Goal: Information Seeking & Learning: Learn about a topic

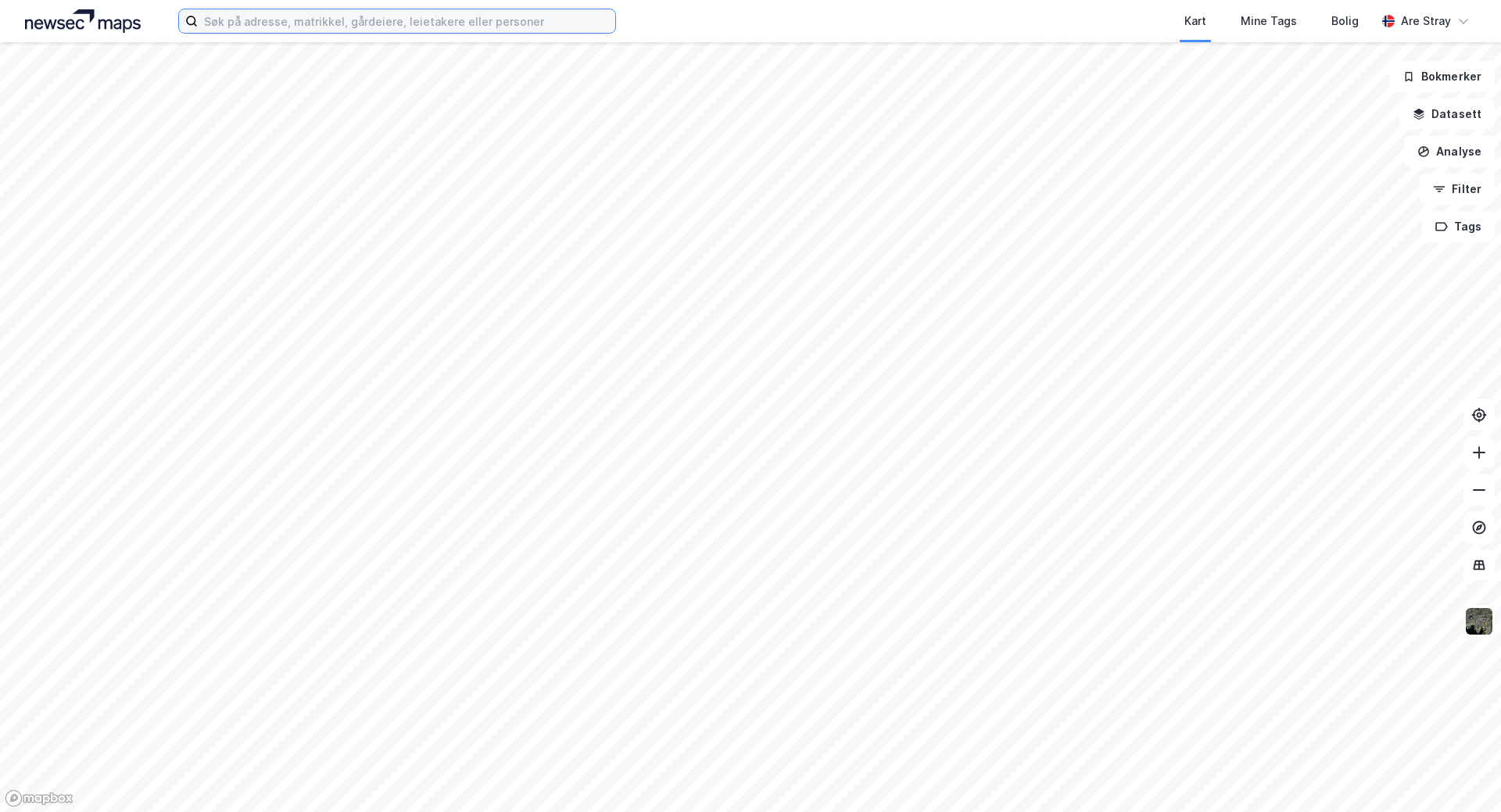
click at [519, 14] on input at bounding box center [406, 21] width 417 height 23
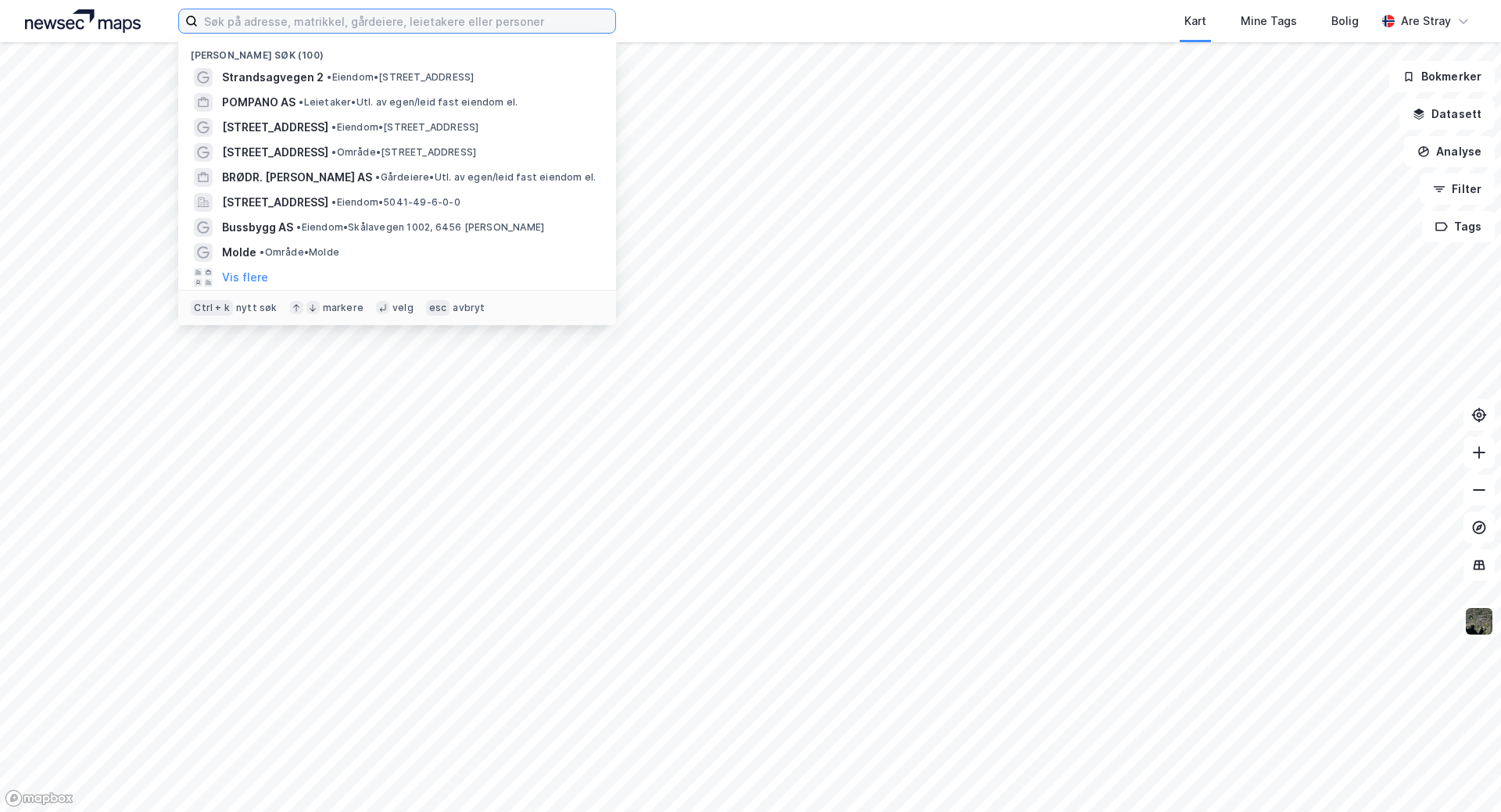
paste input "[STREET_ADDRESS]"
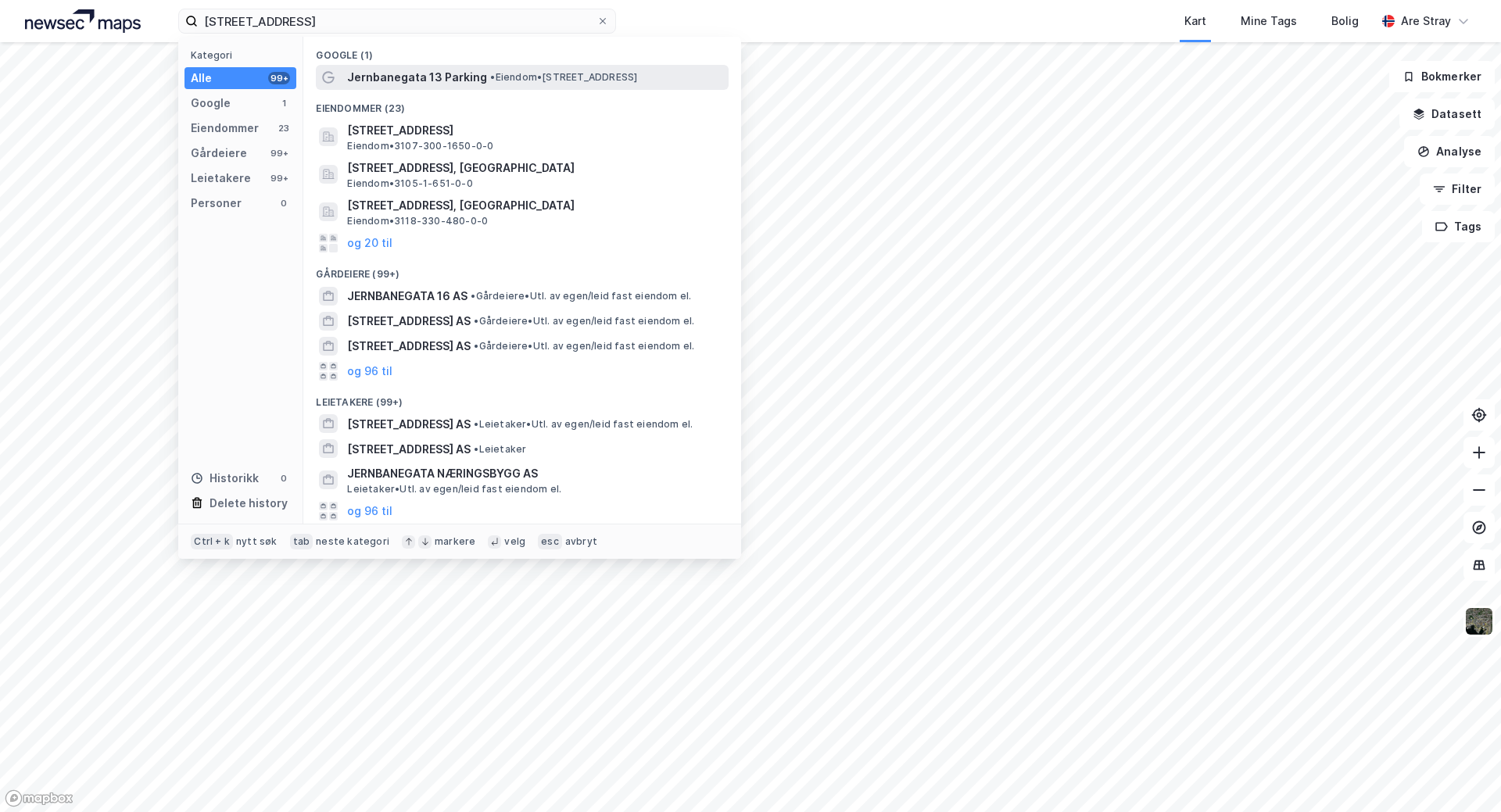
click at [533, 79] on span "• Eiendom • [STREET_ADDRESS]" at bounding box center [563, 77] width 147 height 13
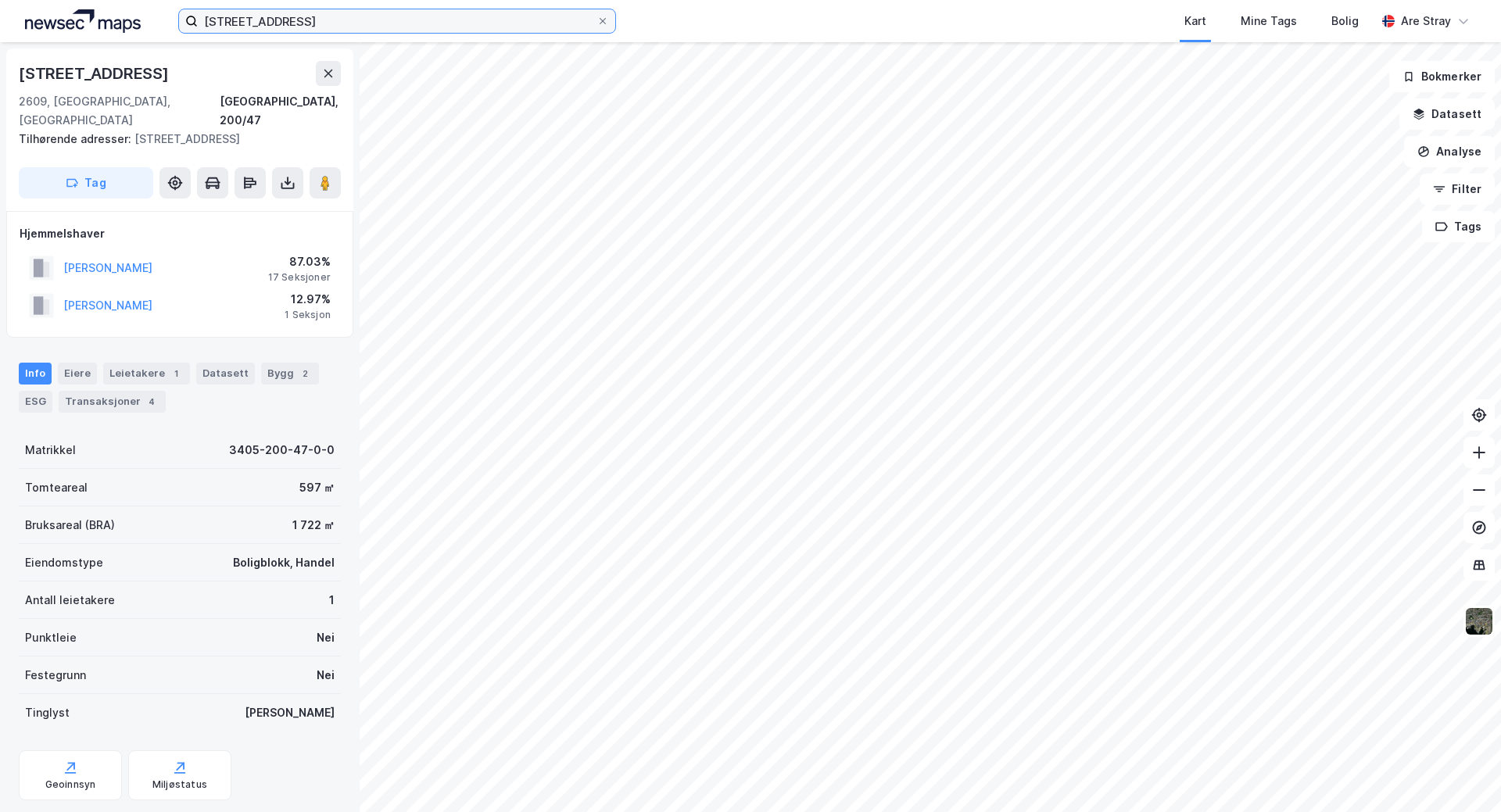
click at [311, 23] on input "[STREET_ADDRESS]" at bounding box center [397, 21] width 399 height 23
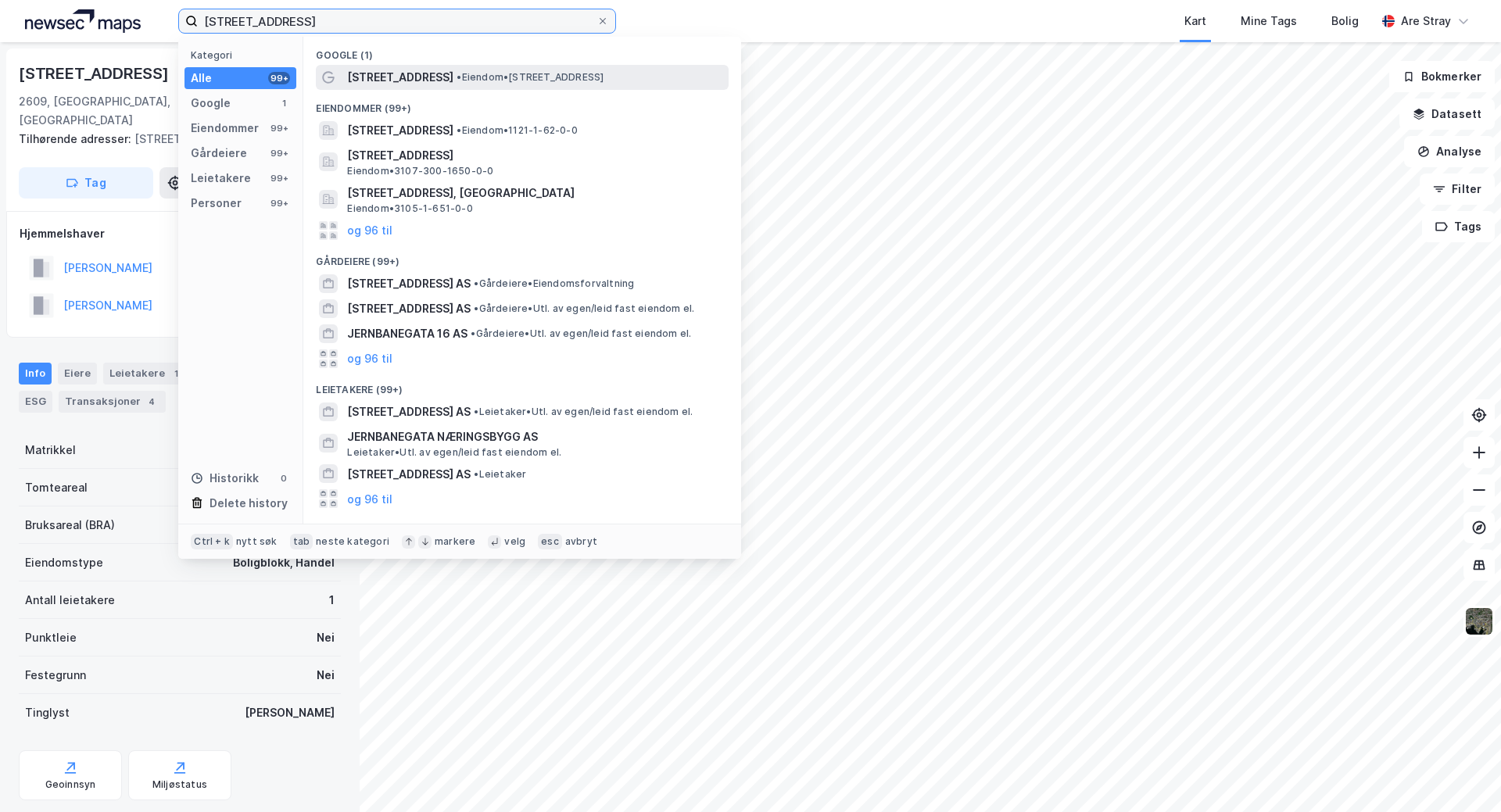
type input "[STREET_ADDRESS]"
click at [379, 81] on span "[STREET_ADDRESS]" at bounding box center [399, 77] width 106 height 18
